Goal: Information Seeking & Learning: Compare options

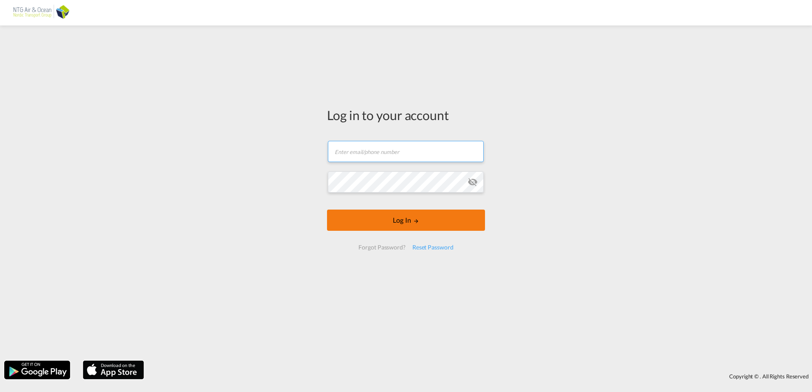
type input "[EMAIL_ADDRESS][DOMAIN_NAME]"
click at [375, 221] on button "Log In" at bounding box center [406, 220] width 158 height 21
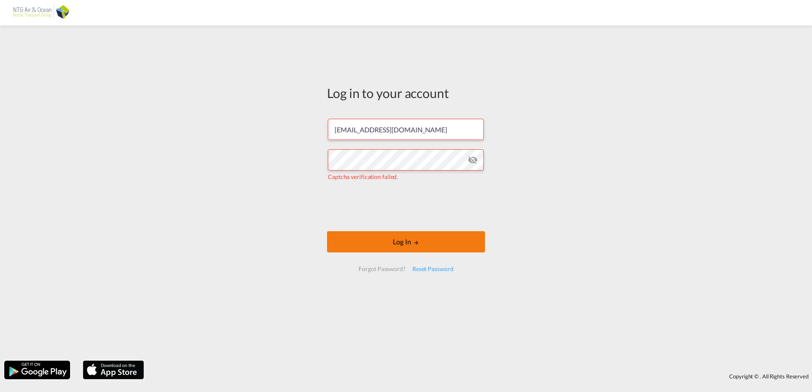
click at [379, 233] on button "Log In" at bounding box center [406, 241] width 158 height 21
